Goal: Information Seeking & Learning: Compare options

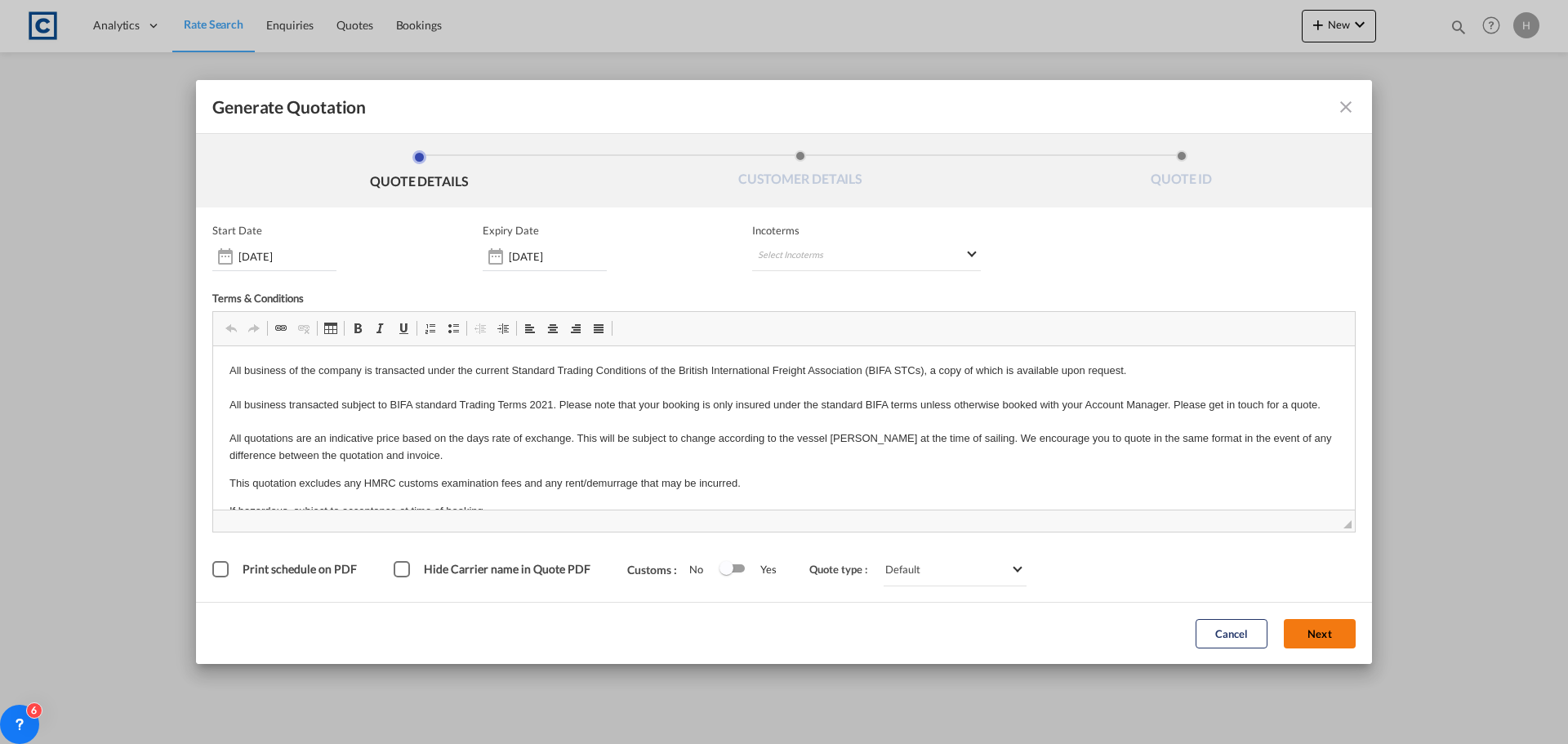
click at [1328, 628] on button "Next" at bounding box center [1319, 634] width 72 height 30
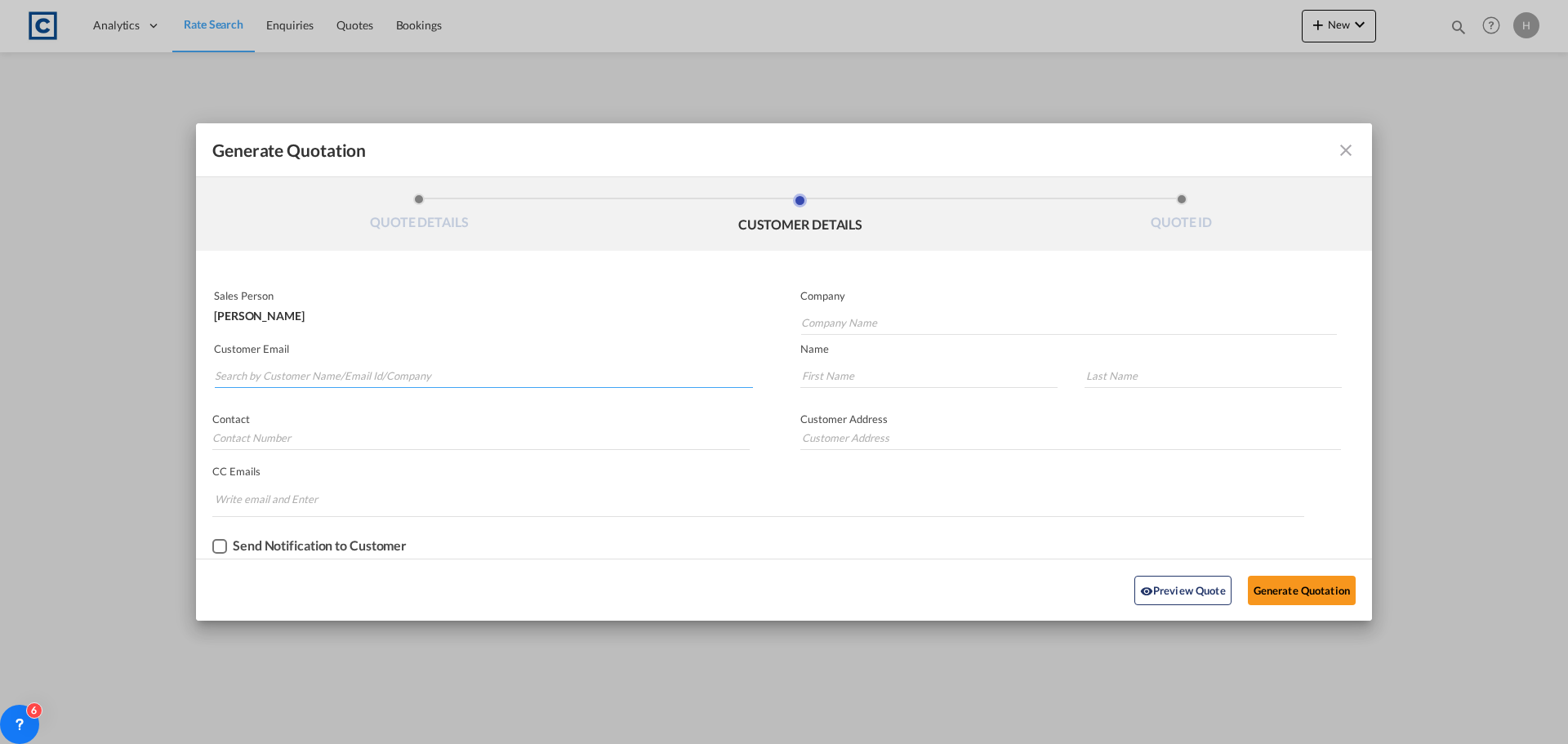
click at [427, 380] on input "Search by Customer Name/Email Id/Company" at bounding box center [483, 376] width 538 height 25
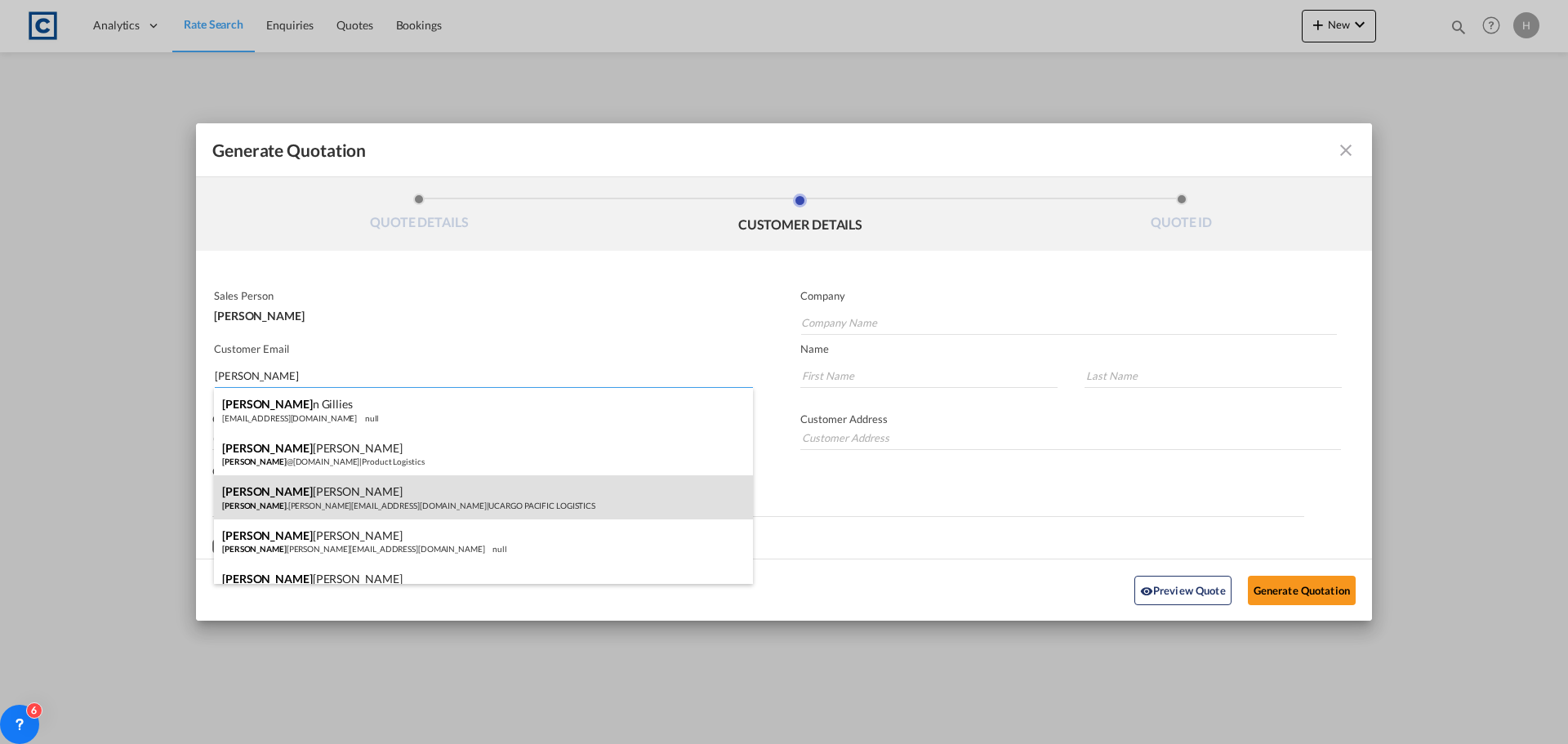
type input "[PERSON_NAME]"
click at [609, 489] on div "[PERSON_NAME] [PERSON_NAME] .[PERSON_NAME][EMAIL_ADDRESS][DOMAIN_NAME] | UCARGO…" at bounding box center [483, 497] width 539 height 44
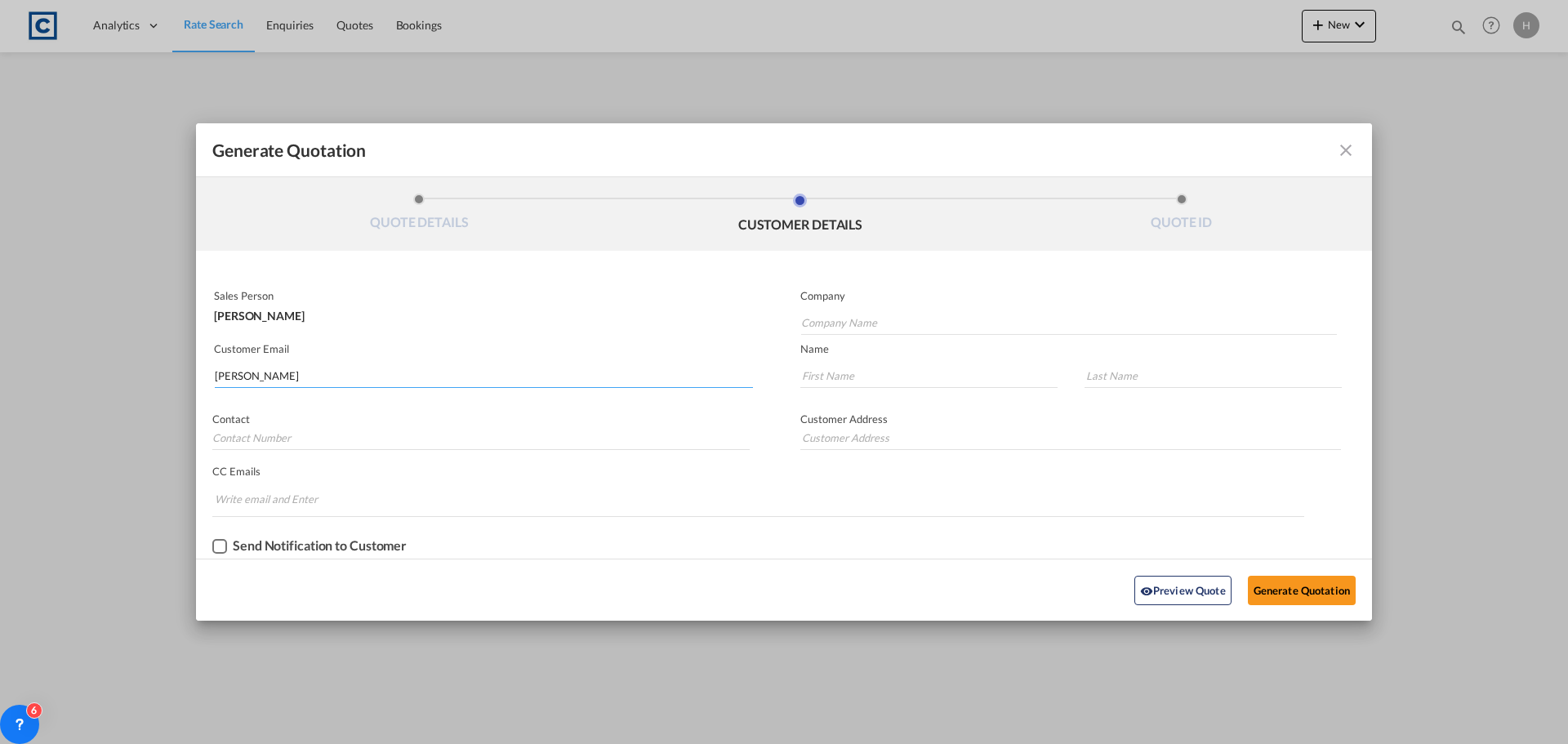
type input "UCARGO PACIFIC LOGISTICS"
type input "[PERSON_NAME][DOMAIN_NAME][EMAIL_ADDRESS][PERSON_NAME][DOMAIN_NAME]"
type input "[PERSON_NAME]"
type input "[STREET_ADDRESS]"
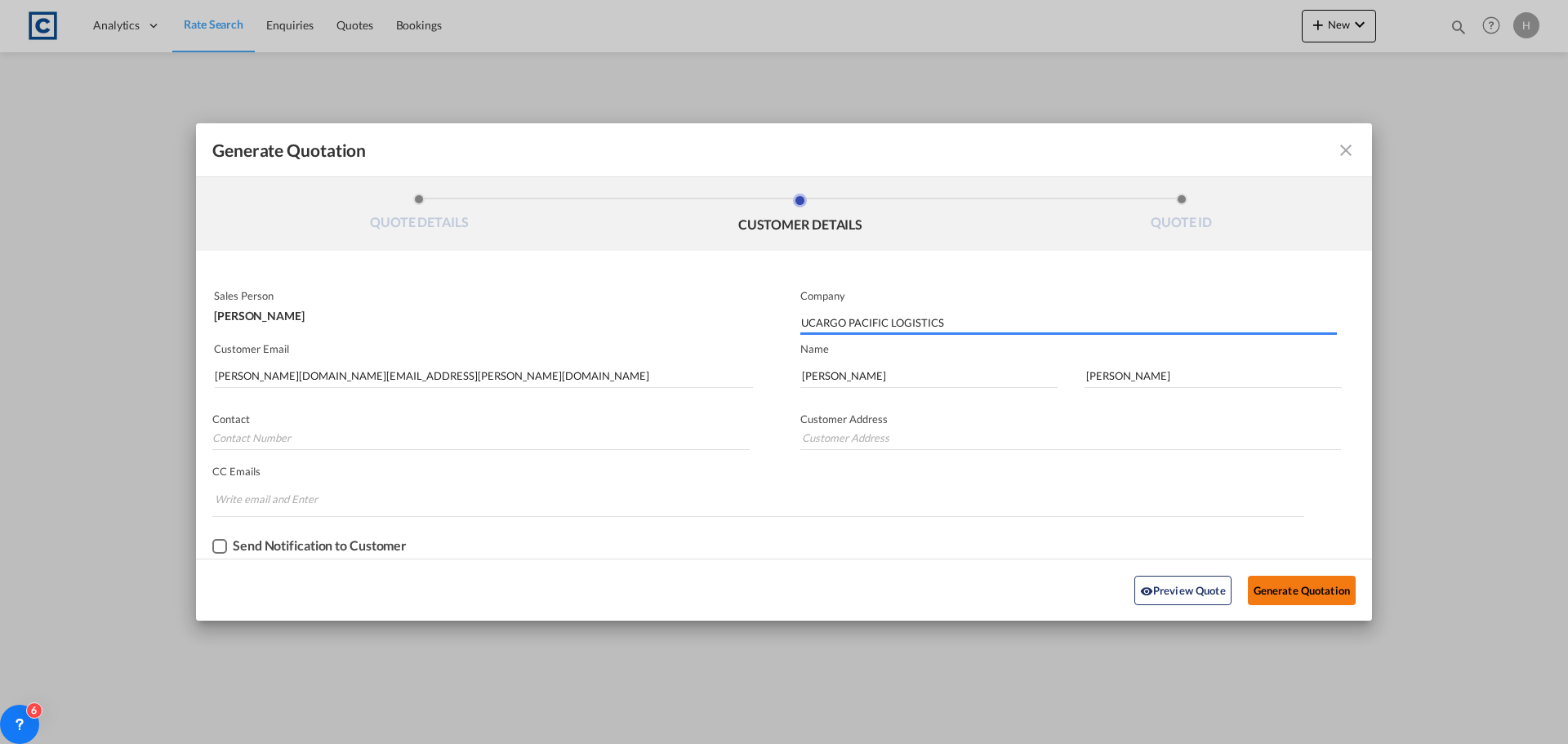
click at [1309, 586] on button "Generate Quotation" at bounding box center [1301, 591] width 107 height 30
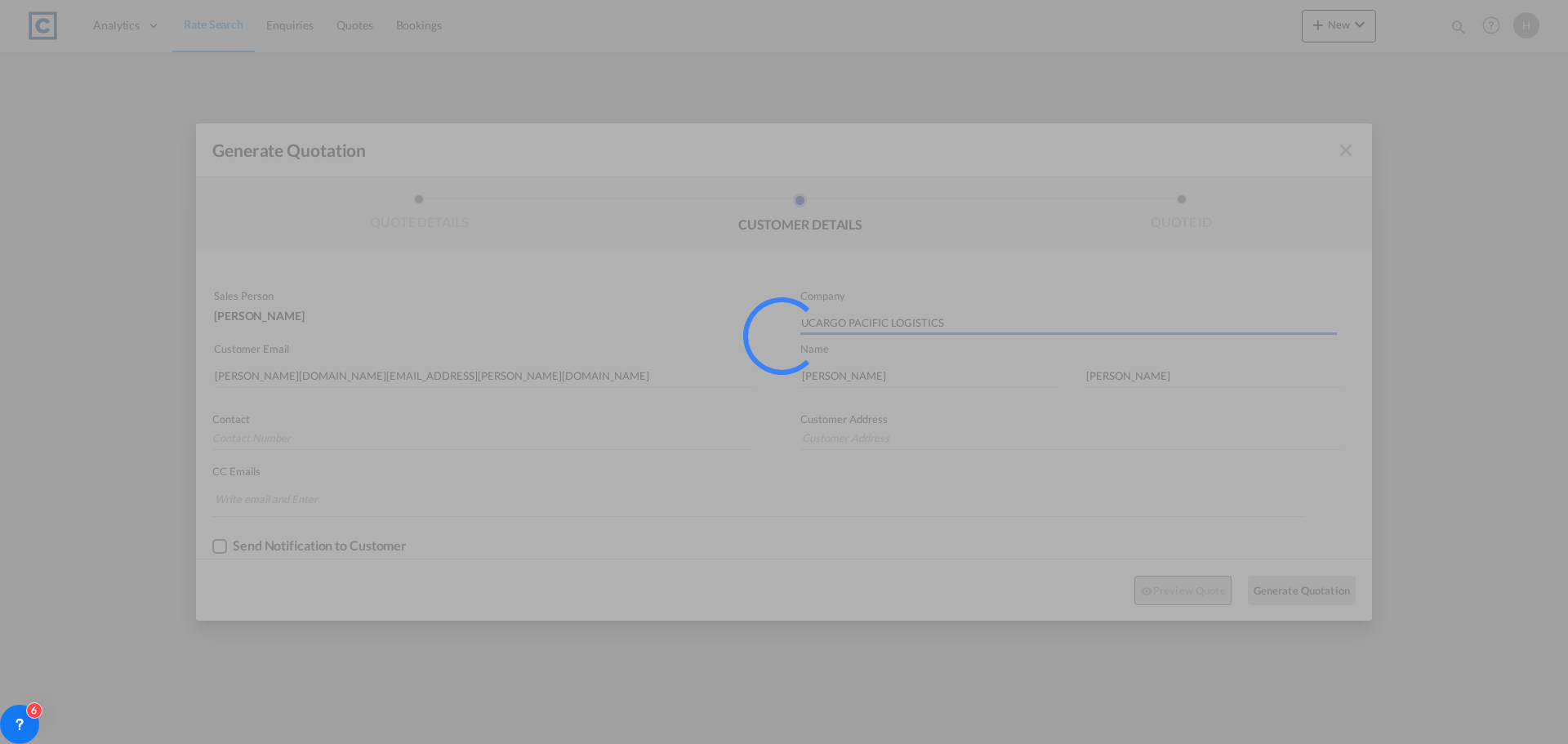
type input "[STREET_ADDRESS]"
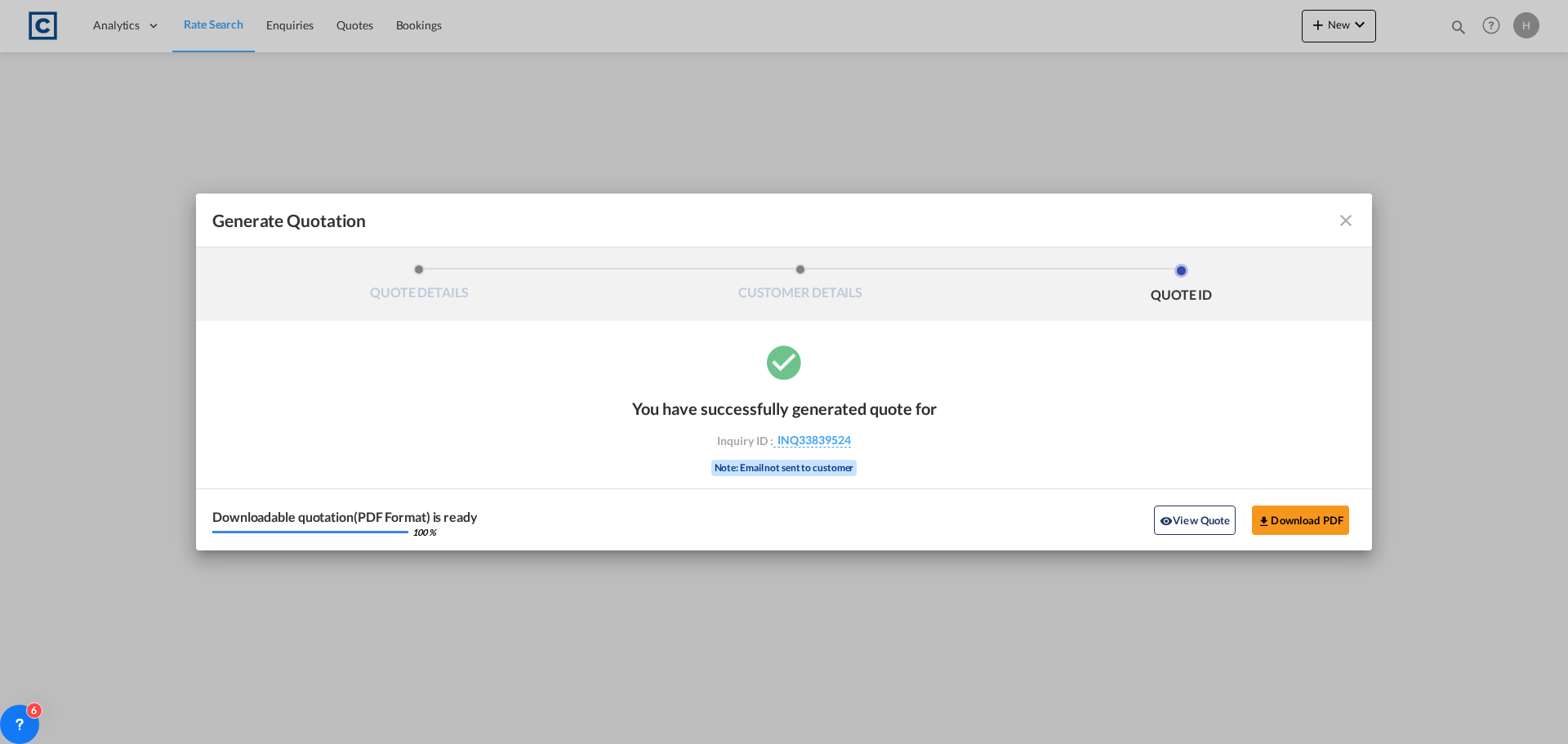
drag, startPoint x: 1351, startPoint y: 214, endPoint x: 440, endPoint y: 123, distance: 915.5
click at [1351, 214] on md-icon "icon-close fg-AAA8AD cursor m-0" at bounding box center [1346, 221] width 20 height 20
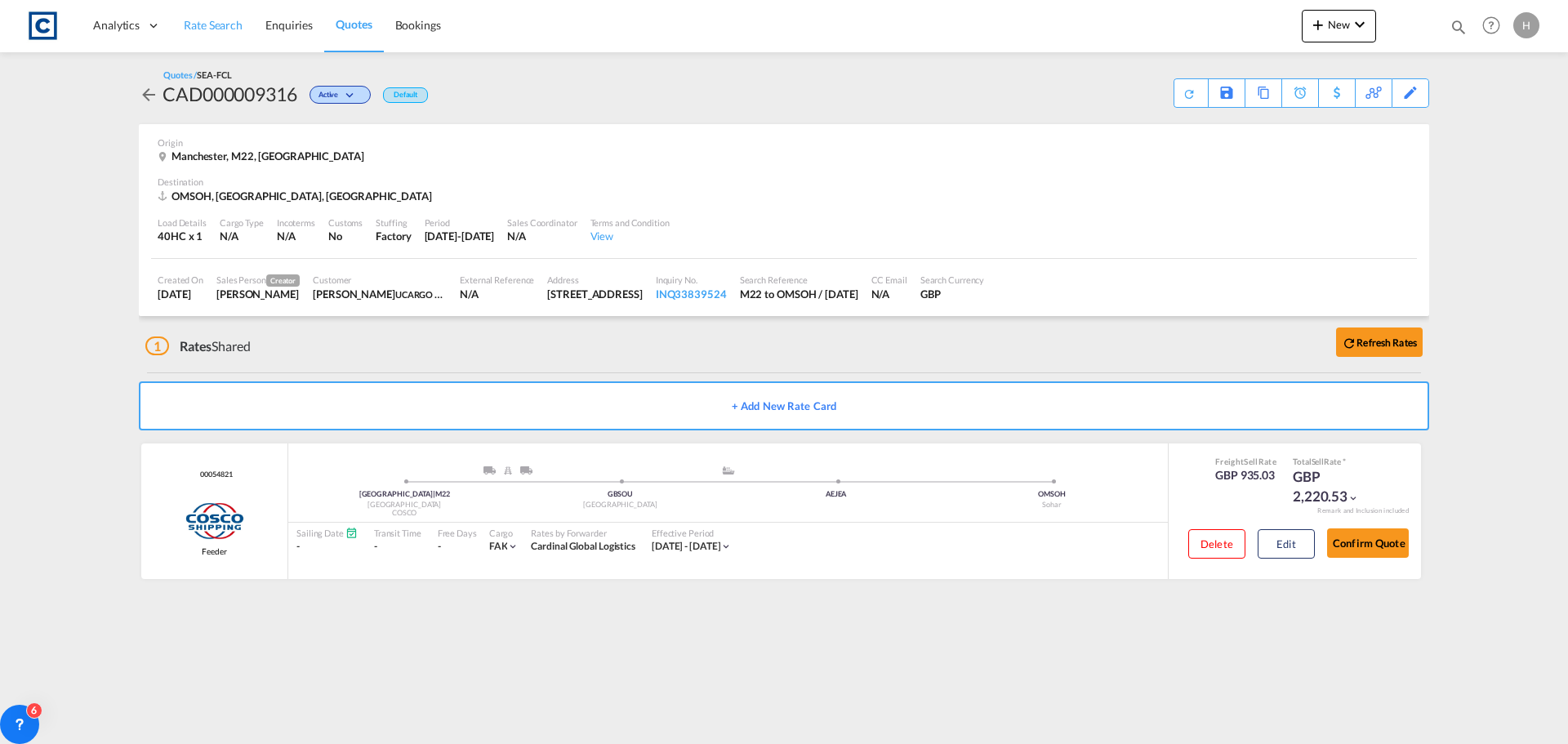
click at [229, 17] on span "Rate Search" at bounding box center [212, 26] width 59 height 17
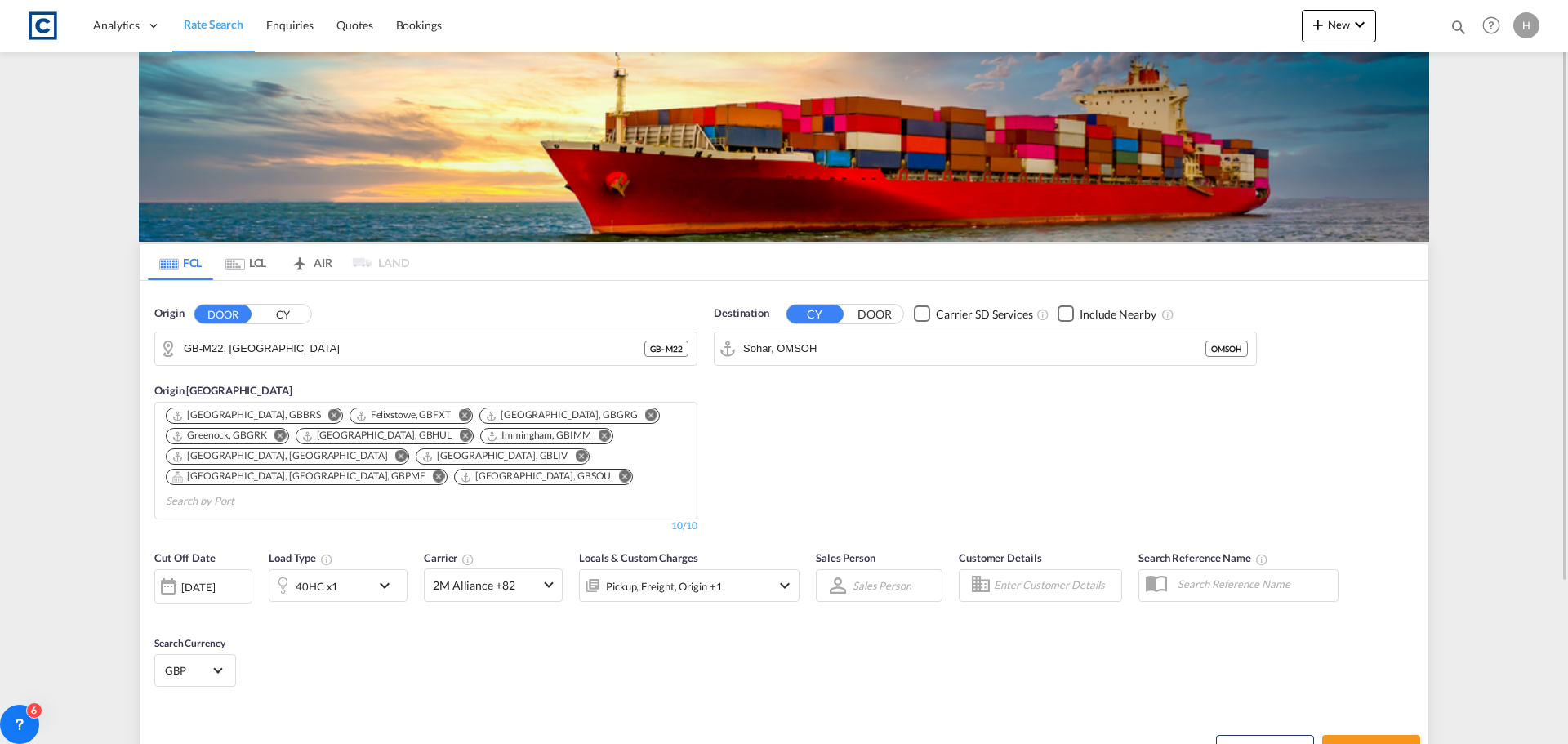
click at [285, 316] on button "CY" at bounding box center [282, 314] width 57 height 19
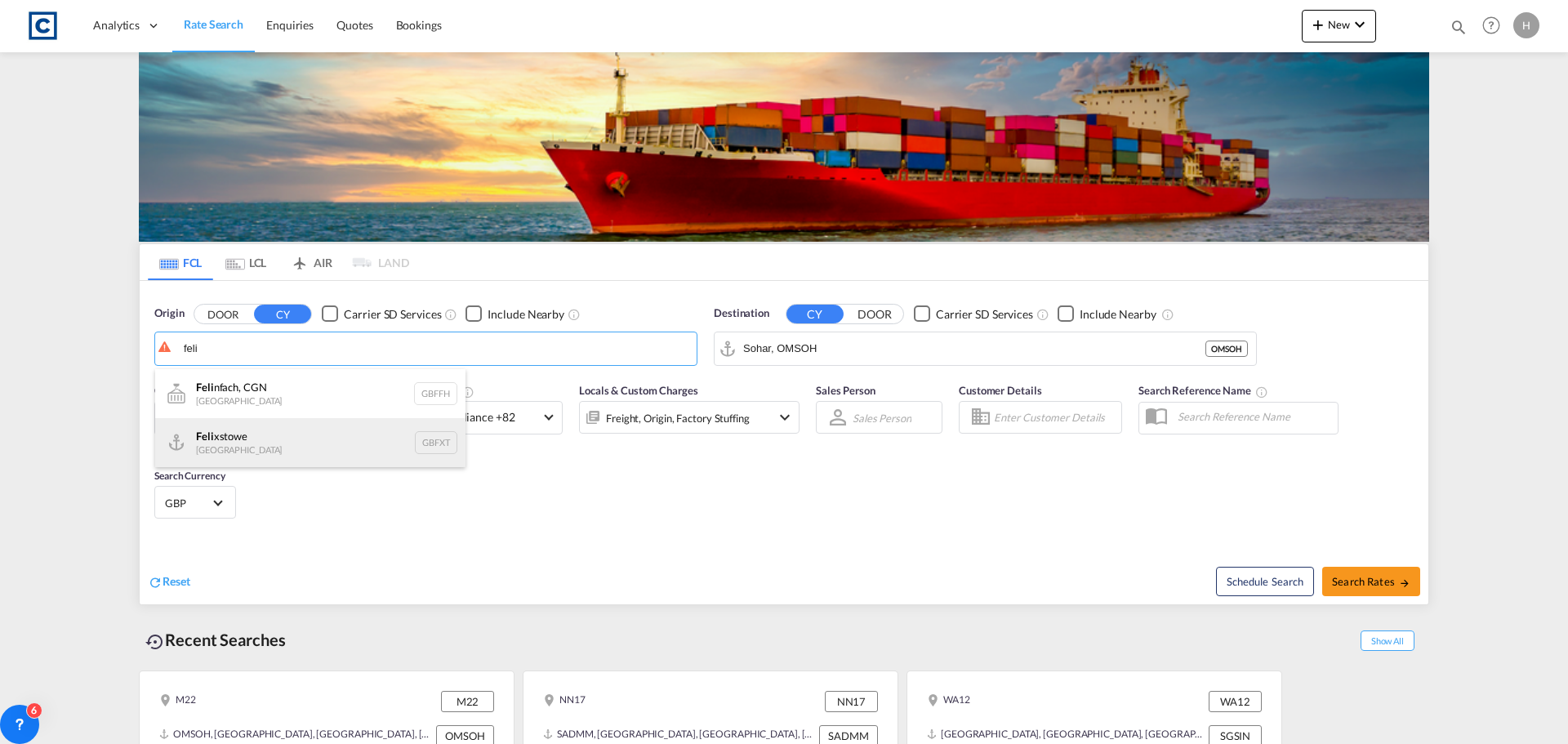
click at [368, 431] on div "Feli xstowe [GEOGRAPHIC_DATA] GBFXT" at bounding box center [311, 442] width 311 height 49
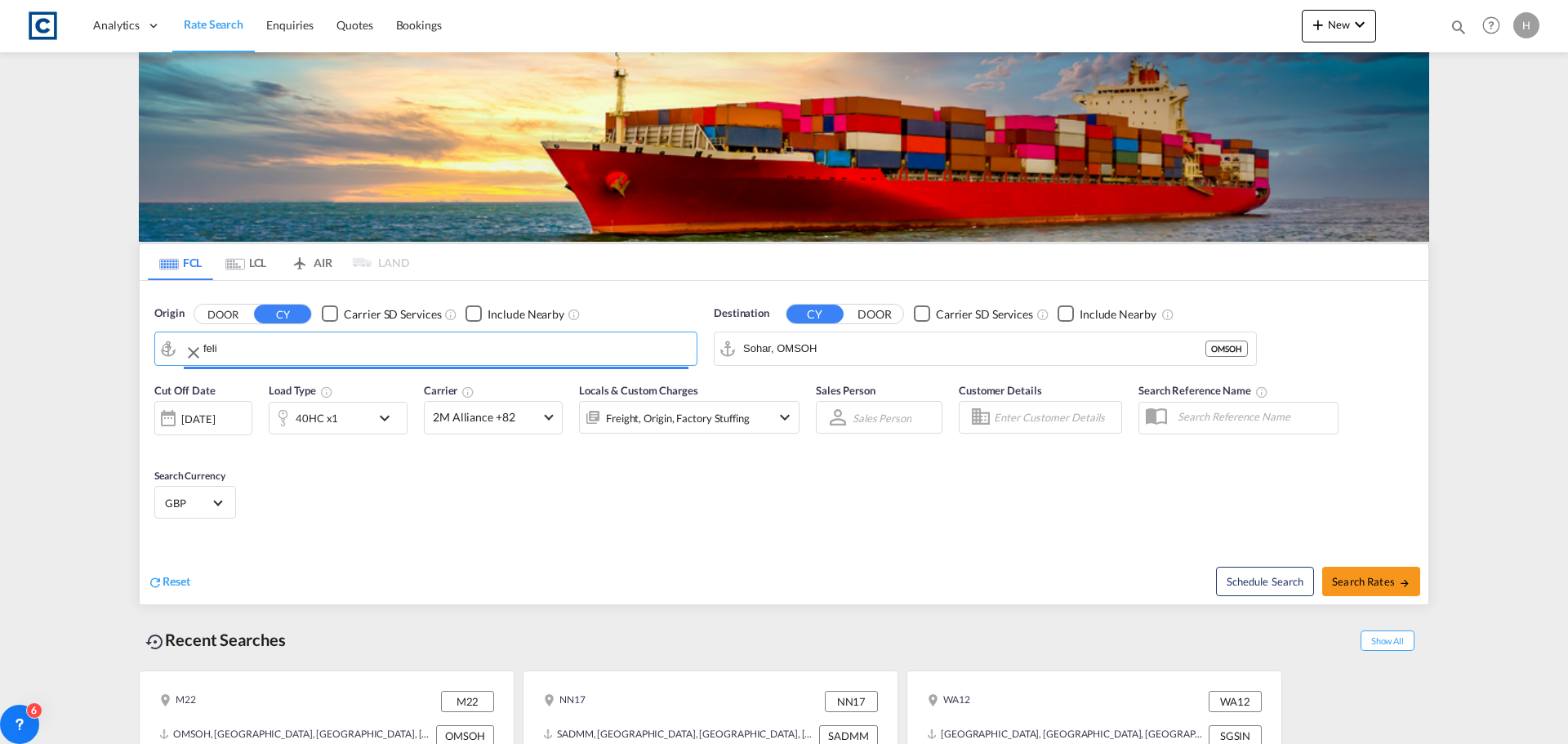
type input "Felixstowe, GBFXT"
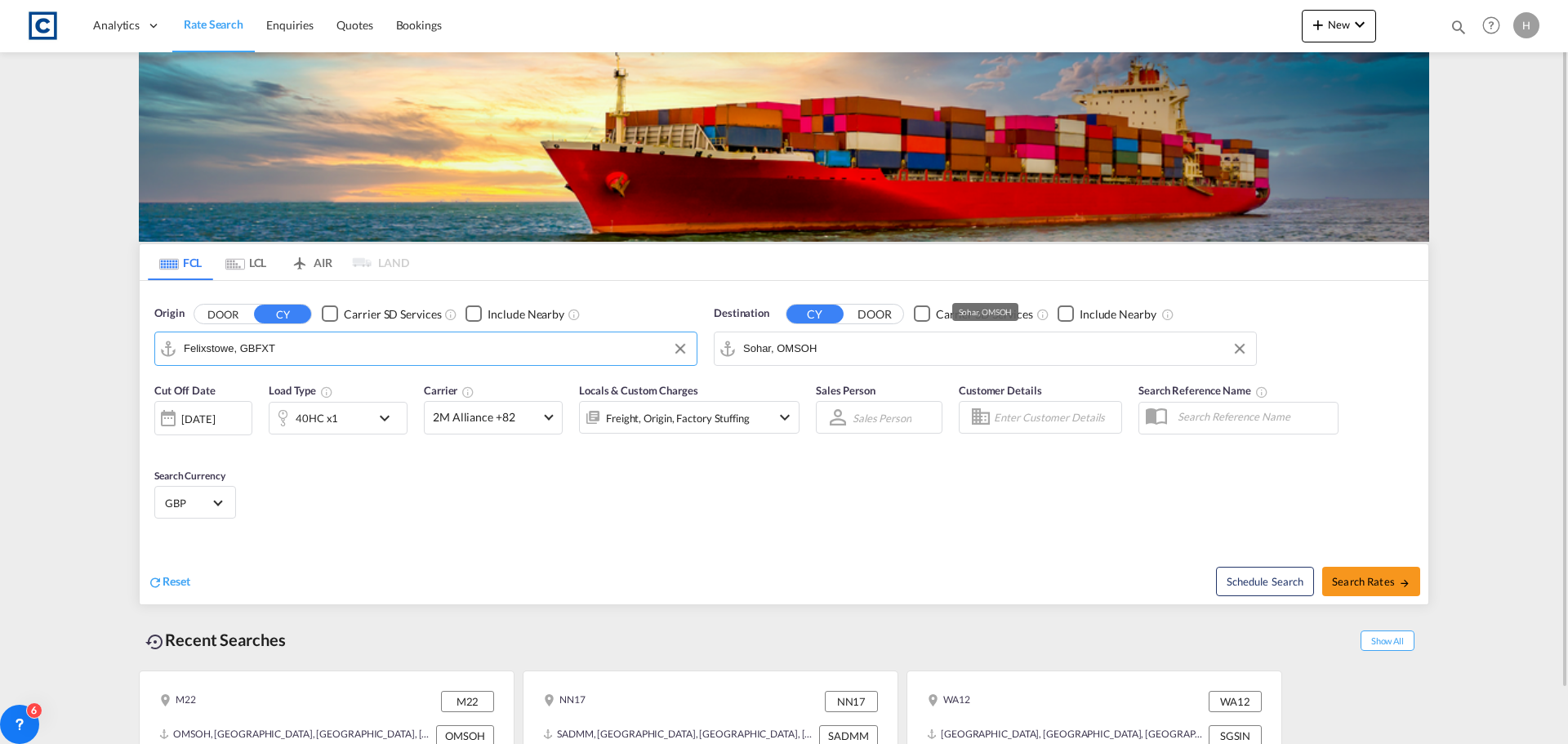
click at [805, 354] on input "Sohar, OMSOH" at bounding box center [995, 349] width 505 height 25
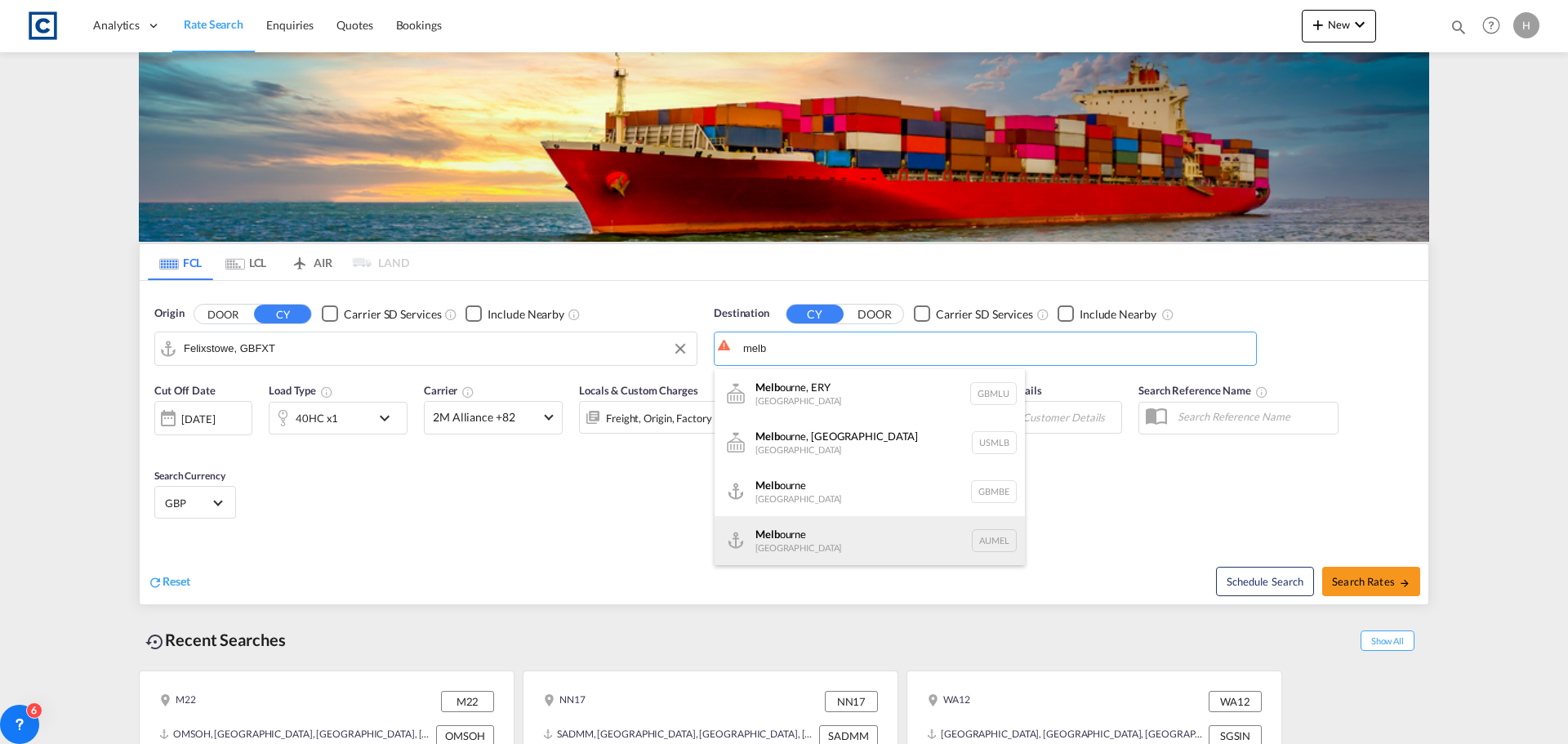
click at [850, 537] on div "Melb ourne [GEOGRAPHIC_DATA] AUMEL" at bounding box center [870, 541] width 311 height 49
type input "[GEOGRAPHIC_DATA], [GEOGRAPHIC_DATA]"
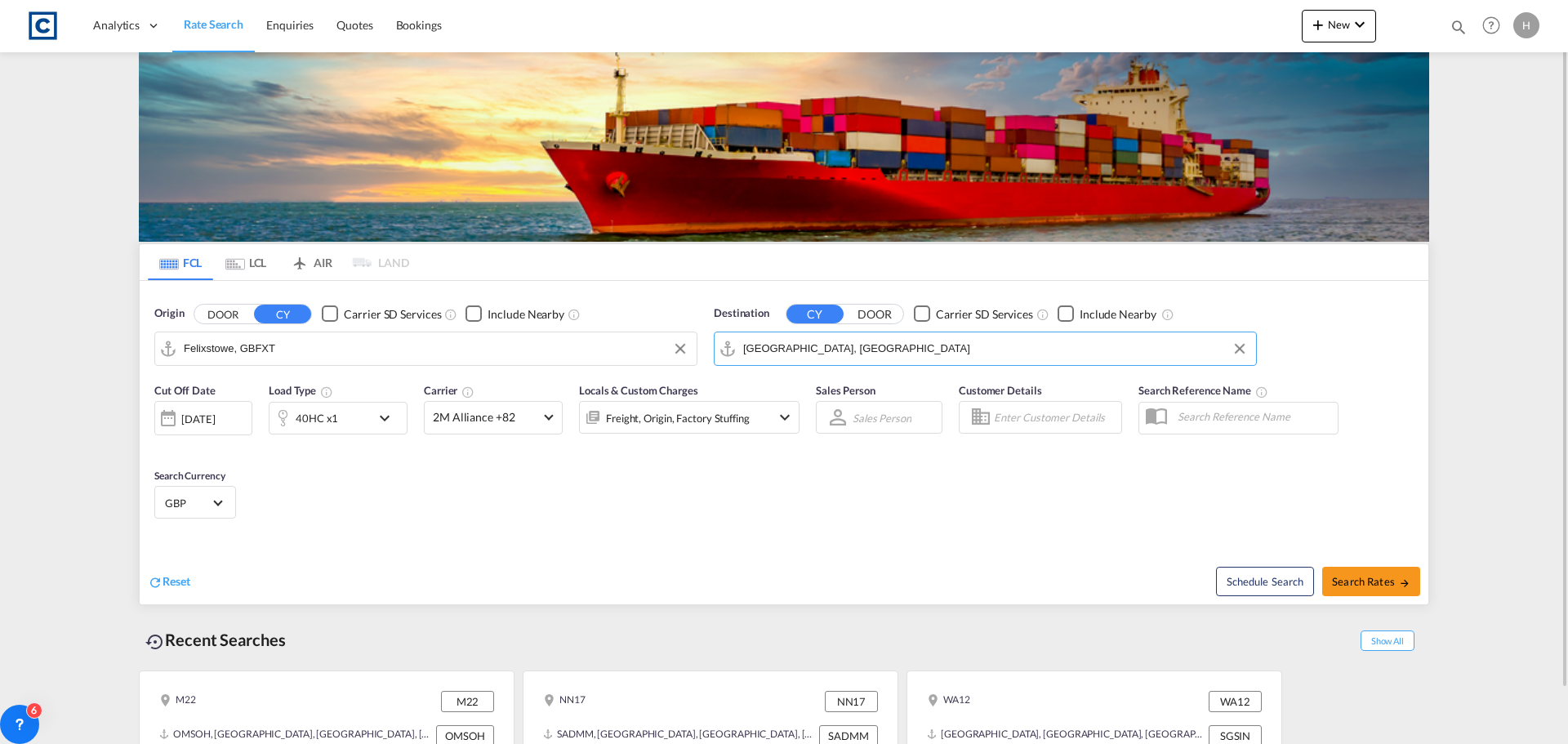
click at [349, 422] on div "40HC x1" at bounding box center [320, 418] width 102 height 33
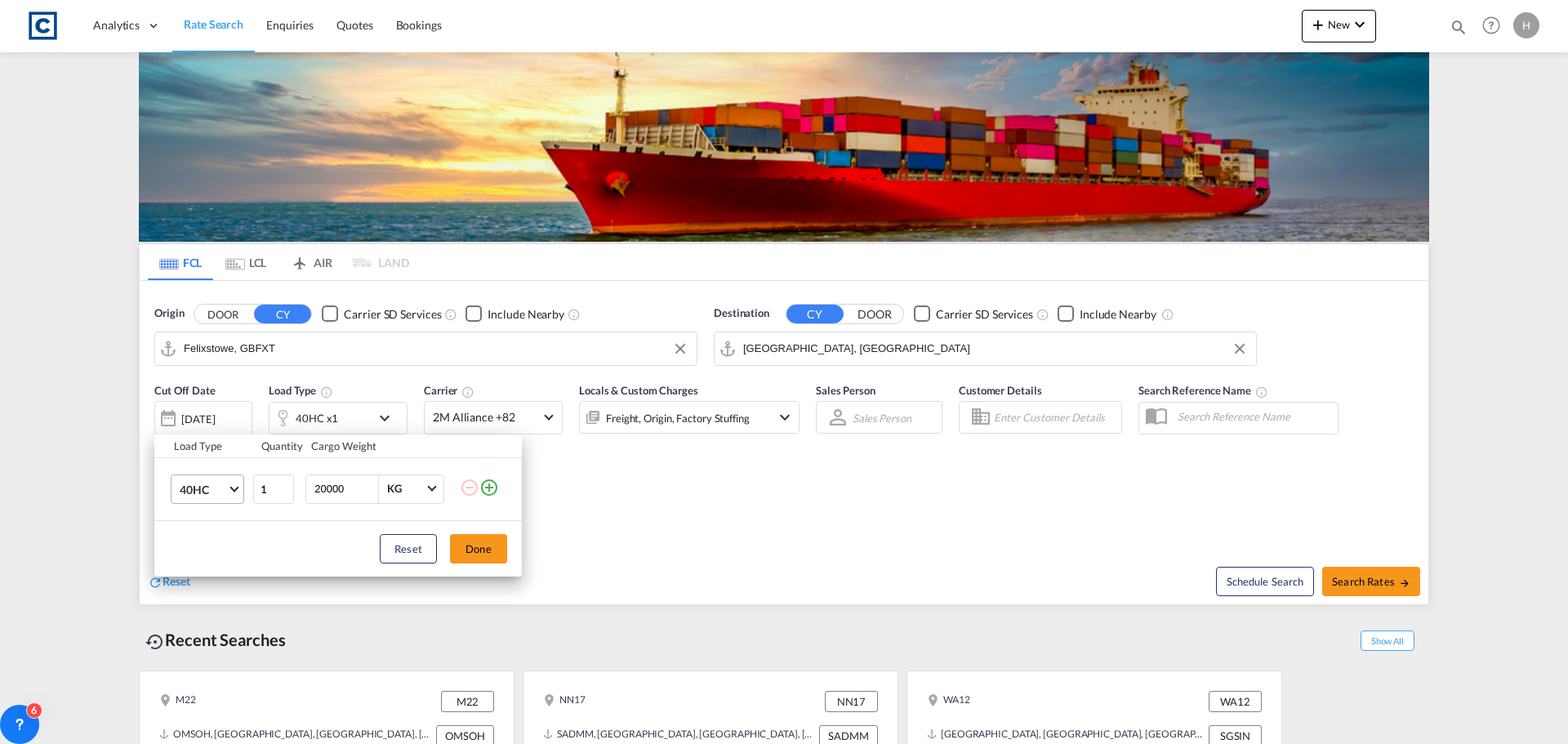
click at [230, 489] on md-select-value "40HC" at bounding box center [210, 489] width 65 height 28
click at [217, 410] on md-option "20GP" at bounding box center [222, 410] width 111 height 39
click at [472, 555] on button "Done" at bounding box center [478, 549] width 57 height 30
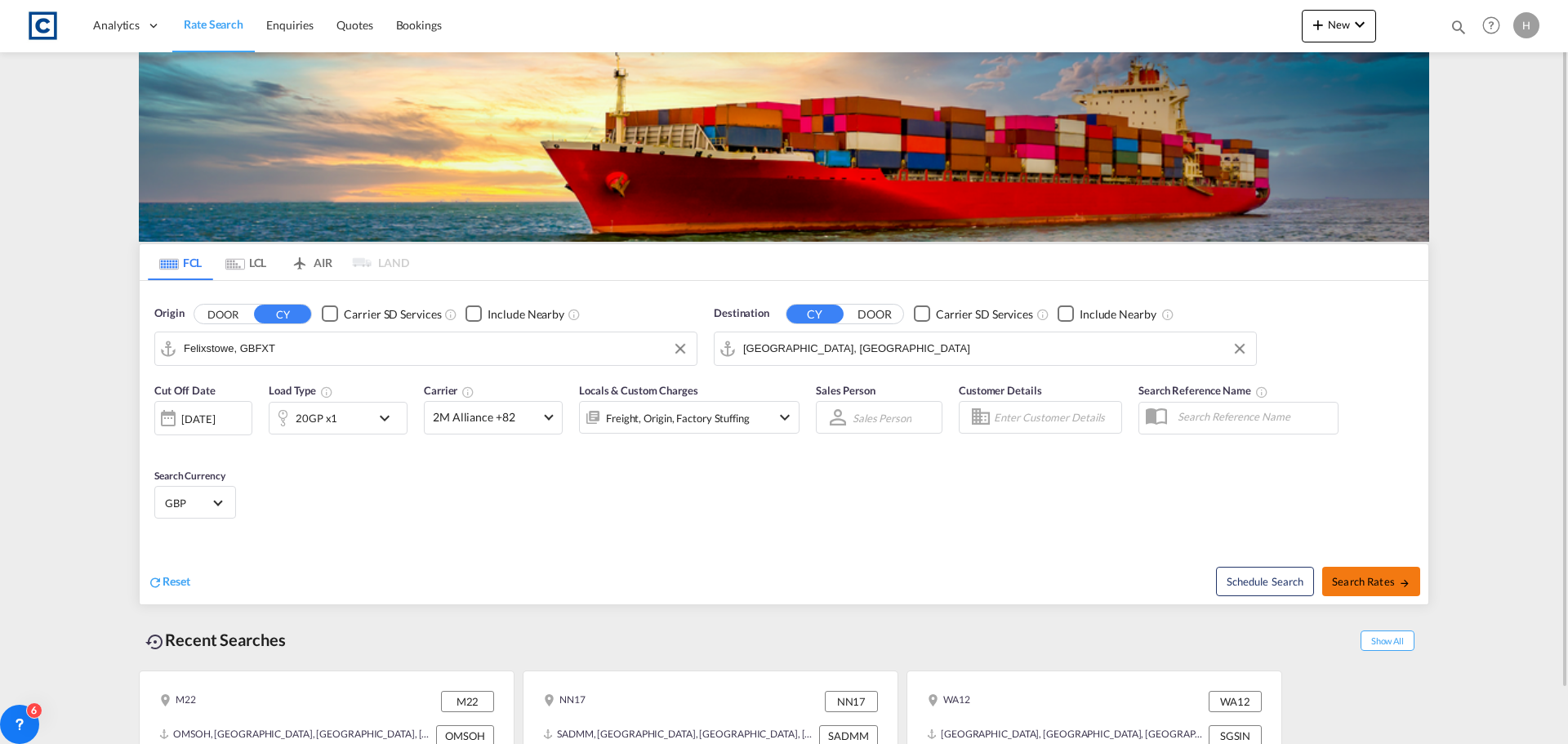
click at [1366, 582] on span "Search Rates" at bounding box center [1371, 582] width 78 height 13
type input "GBFXT to AUMEL / [DATE]"
